Goal: Complete application form

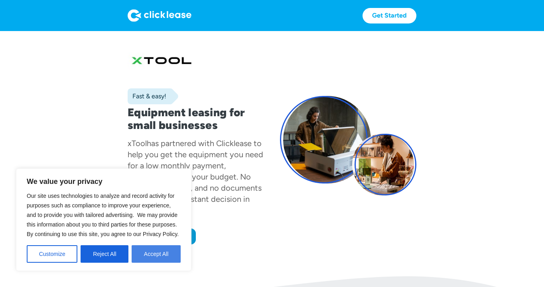
click at [156, 255] on button "Accept All" at bounding box center [156, 255] width 49 height 18
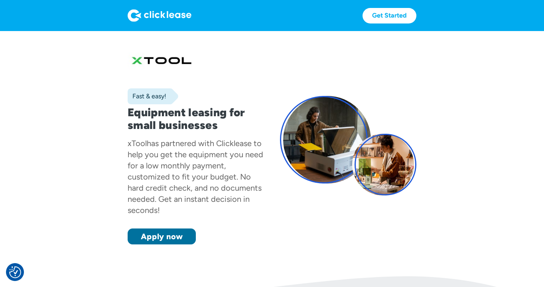
click at [163, 236] on link "Apply now" at bounding box center [162, 237] width 68 height 16
